Goal: Information Seeking & Learning: Learn about a topic

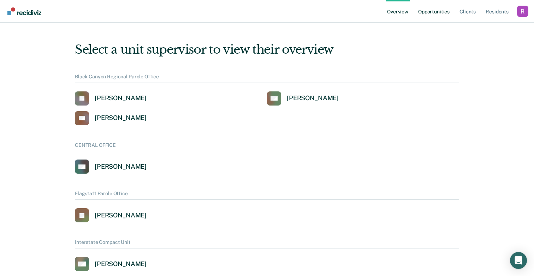
click at [438, 12] on link "Opportunities" at bounding box center [434, 11] width 34 height 23
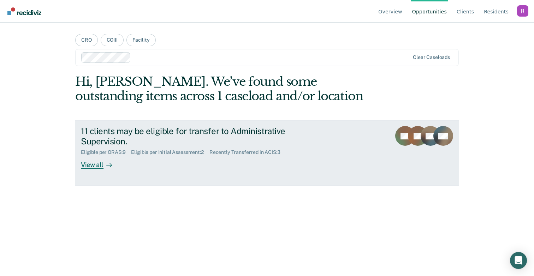
click at [190, 135] on div "11 clients may be eligible for transfer to Administrative Supervision." at bounding box center [205, 136] width 248 height 20
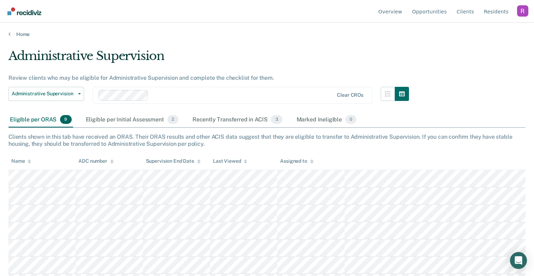
click at [17, 14] on img "Go to Recidiviz Home" at bounding box center [24, 11] width 34 height 8
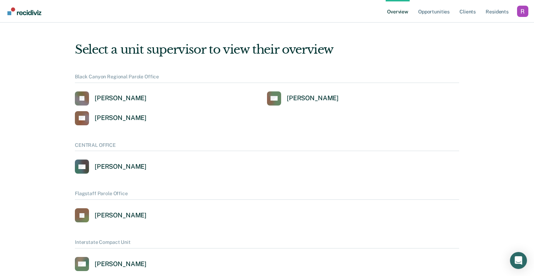
click at [524, 9] on div "Profile dropdown button" at bounding box center [522, 11] width 11 height 11
click at [427, 6] on link "Opportunities" at bounding box center [434, 11] width 34 height 23
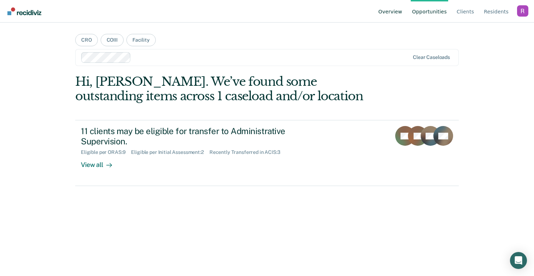
click at [401, 13] on link "Overview" at bounding box center [390, 11] width 27 height 23
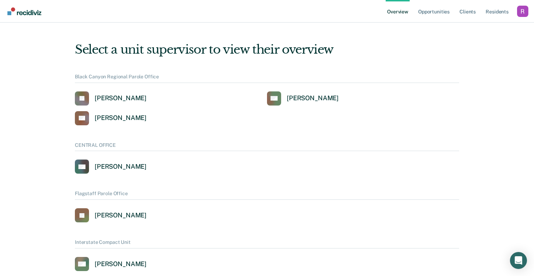
click at [521, 11] on div "Profile dropdown button" at bounding box center [522, 11] width 11 height 11
click at [481, 32] on link "Profile" at bounding box center [495, 32] width 46 height 6
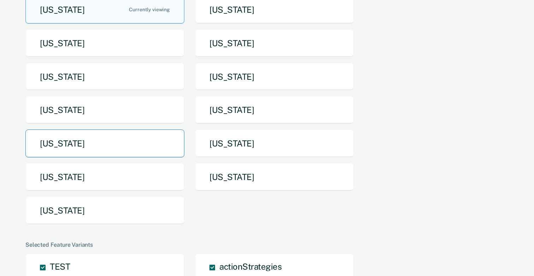
scroll to position [82, 0]
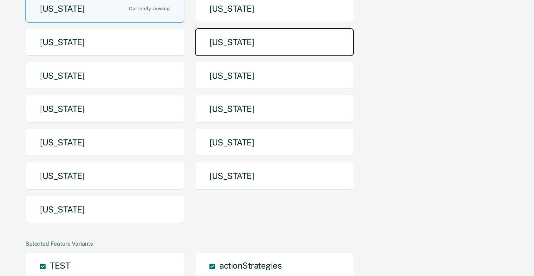
click at [235, 41] on button "Idaho" at bounding box center [274, 42] width 159 height 28
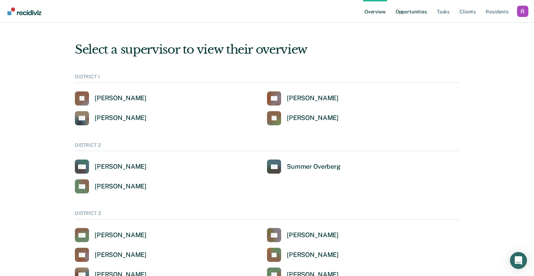
click at [421, 6] on link "Opportunities" at bounding box center [411, 11] width 34 height 23
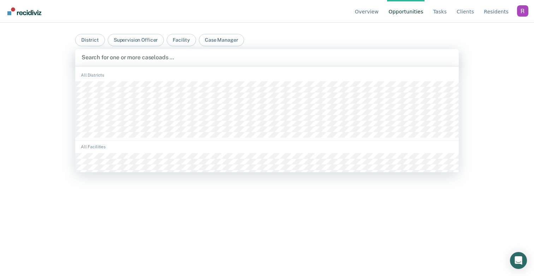
click at [197, 56] on div at bounding box center [267, 57] width 371 height 8
click at [135, 58] on div at bounding box center [267, 57] width 371 height 8
click at [43, 59] on div "Overview Opportunities Tasks Client s Resident s Profile Go to System-Level Tre…" at bounding box center [267, 138] width 534 height 276
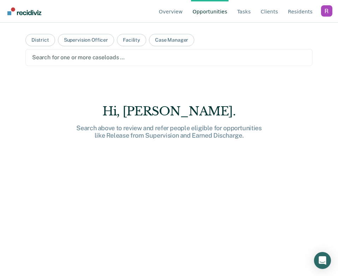
click at [216, 89] on main "District Supervision Officer Facility Case Manager Search for one or more casel…" at bounding box center [169, 141] width 304 height 237
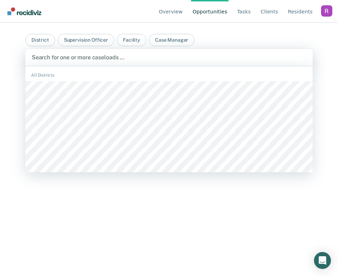
click at [178, 64] on div "Search for one or more caseloads …" at bounding box center [168, 57] width 287 height 17
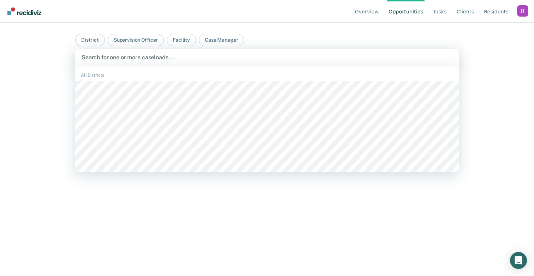
click at [296, 55] on div at bounding box center [267, 57] width 371 height 8
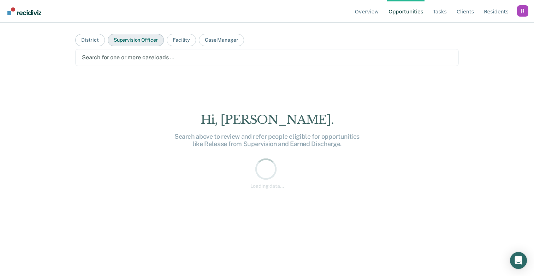
click at [129, 37] on button "Supervision Officer" at bounding box center [136, 40] width 56 height 12
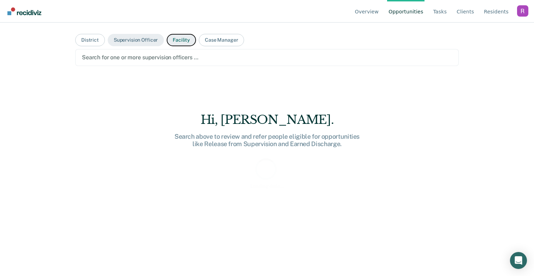
click at [180, 38] on button "Facility" at bounding box center [181, 40] width 29 height 12
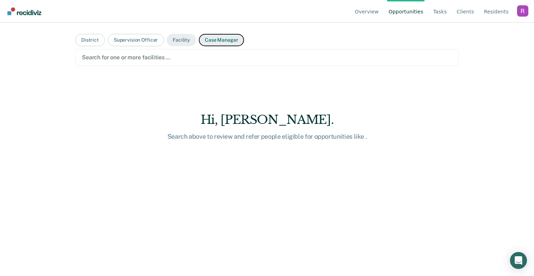
click at [216, 38] on button "Case Manager" at bounding box center [221, 40] width 45 height 12
click at [157, 56] on div at bounding box center [267, 57] width 370 height 8
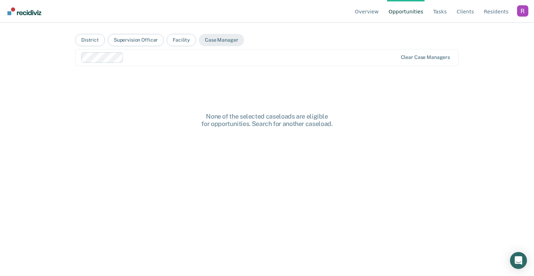
click at [415, 17] on link "Opportunities" at bounding box center [405, 11] width 37 height 23
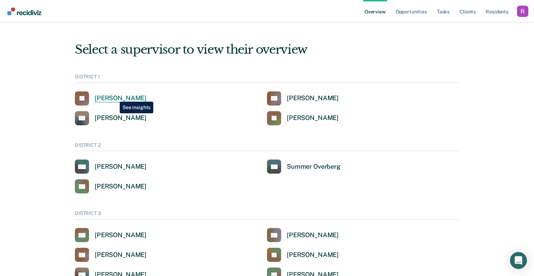
click at [114, 96] on div "[PERSON_NAME]" at bounding box center [121, 98] width 52 height 8
